Goal: Find contact information

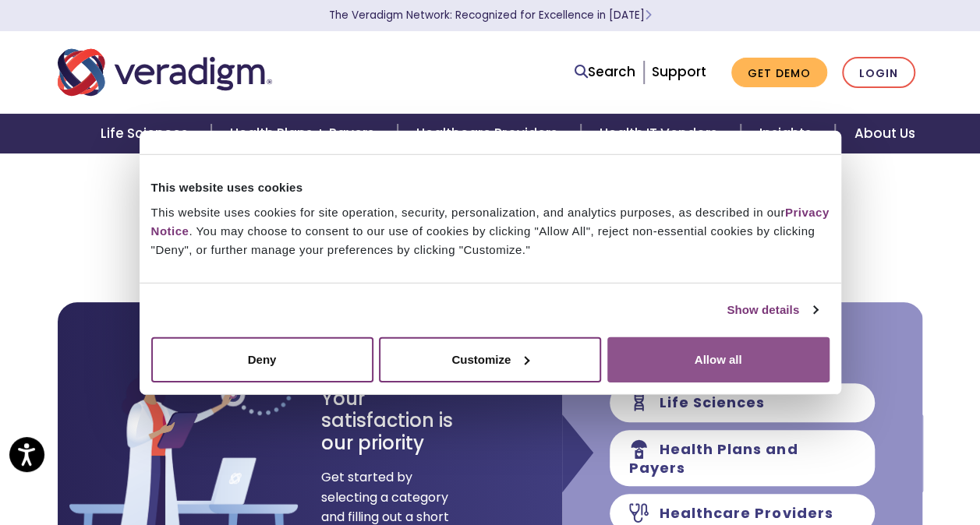
click at [781, 361] on button "Allow all" at bounding box center [718, 359] width 222 height 45
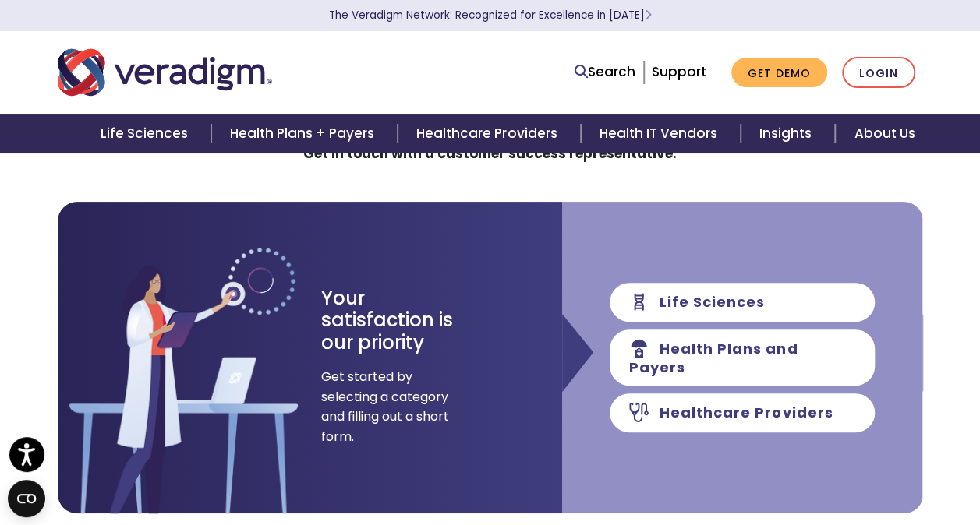
scroll to position [78, 0]
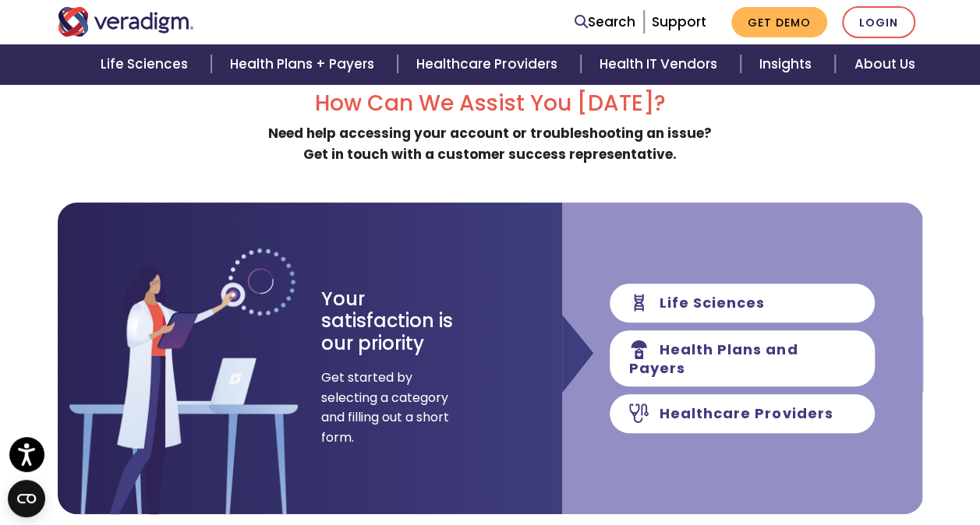
scroll to position [468, 0]
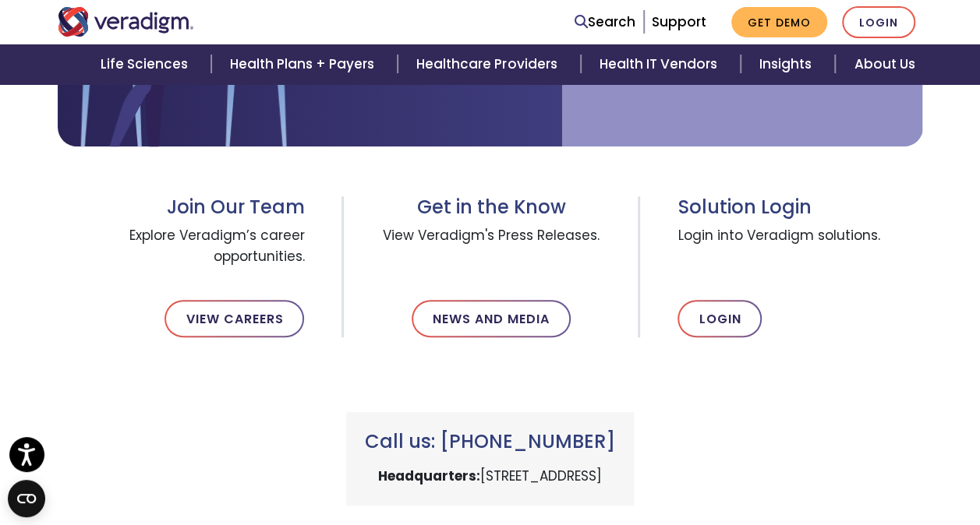
click at [541, 449] on h3 "Call us: [PHONE_NUMBER]" at bounding box center [490, 442] width 250 height 23
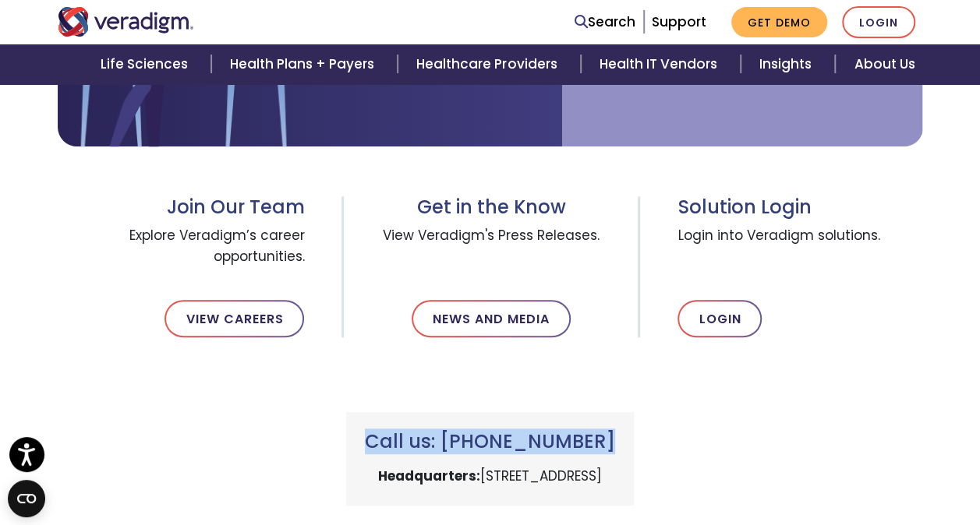
click at [541, 449] on h3 "Call us: [PHONE_NUMBER]" at bounding box center [490, 442] width 250 height 23
drag, startPoint x: 541, startPoint y: 449, endPoint x: 514, endPoint y: 444, distance: 27.1
copy div "Call us: [PHONE_NUMBER]"
